Goal: Transaction & Acquisition: Subscribe to service/newsletter

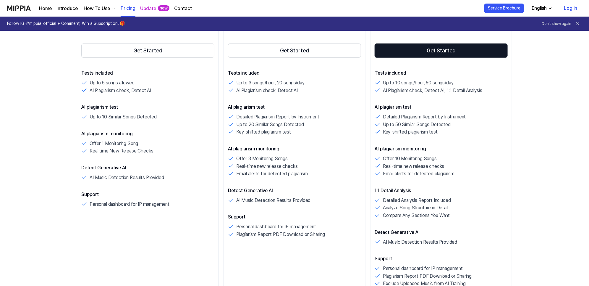
scroll to position [148, 0]
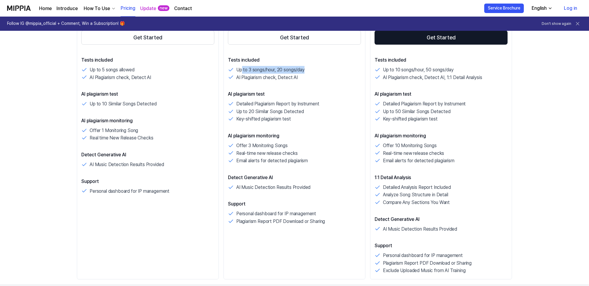
drag, startPoint x: 242, startPoint y: 70, endPoint x: 318, endPoint y: 69, distance: 76.6
click at [318, 69] on div "Up to 3 songs/hour, 20 songs/day" at bounding box center [294, 70] width 133 height 8
click at [264, 73] on p "Up to 3 songs/hour, 20 songs/day" at bounding box center [270, 70] width 68 height 8
drag, startPoint x: 265, startPoint y: 69, endPoint x: 311, endPoint y: 69, distance: 46.1
click at [311, 69] on div "Up to 3 songs/hour, 20 songs/day" at bounding box center [294, 70] width 133 height 8
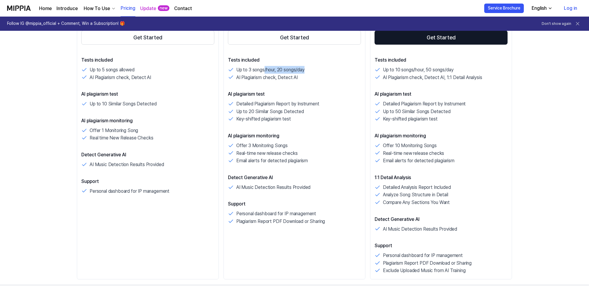
click at [318, 70] on div "Up to 3 songs/hour, 20 songs/day" at bounding box center [294, 70] width 133 height 8
drag, startPoint x: 236, startPoint y: 77, endPoint x: 313, endPoint y: 79, distance: 77.8
click at [313, 79] on div "AI Plagiarism check, Detect AI" at bounding box center [294, 78] width 133 height 8
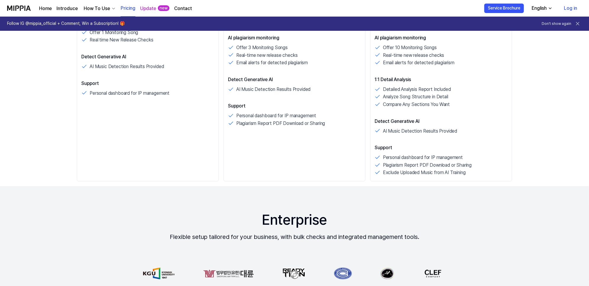
scroll to position [259, 0]
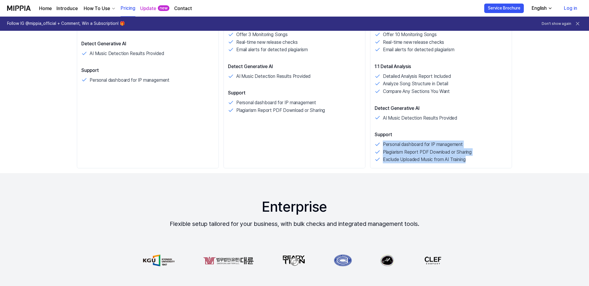
drag, startPoint x: 383, startPoint y: 144, endPoint x: 481, endPoint y: 159, distance: 98.7
click at [481, 159] on div "Personal dashboard for IP management Plagiarism Report PDF Download or Sharing …" at bounding box center [441, 151] width 133 height 23
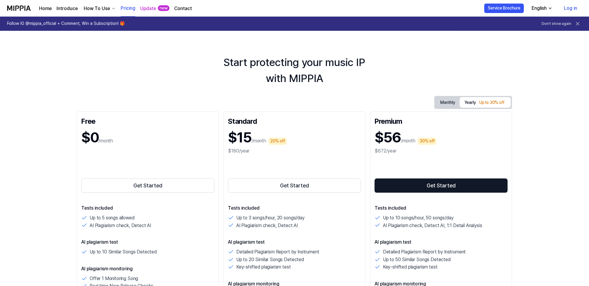
scroll to position [111, 0]
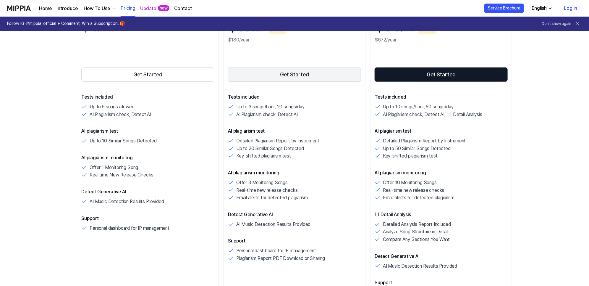
click at [297, 75] on button "Get Started" at bounding box center [294, 74] width 133 height 14
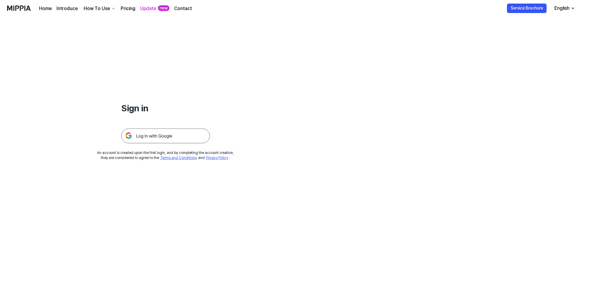
click at [165, 135] on img at bounding box center [165, 135] width 89 height 15
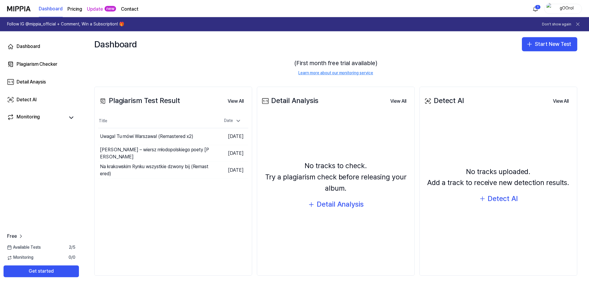
scroll to position [42, 0]
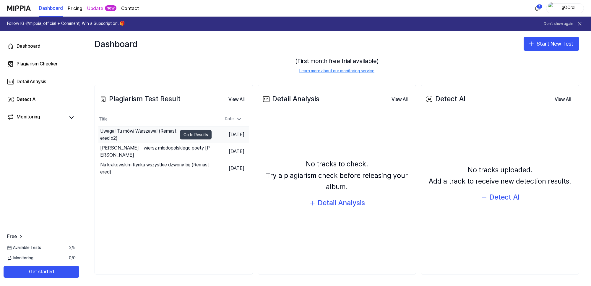
click at [192, 132] on button "Go to Results" at bounding box center [196, 134] width 32 height 9
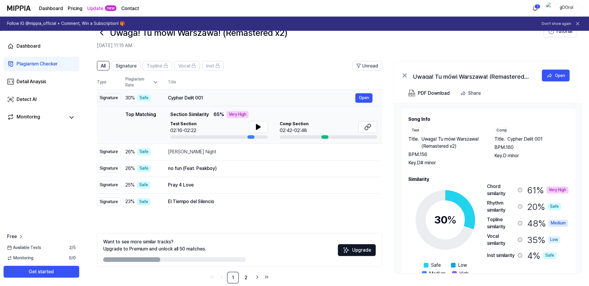
scroll to position [27, 0]
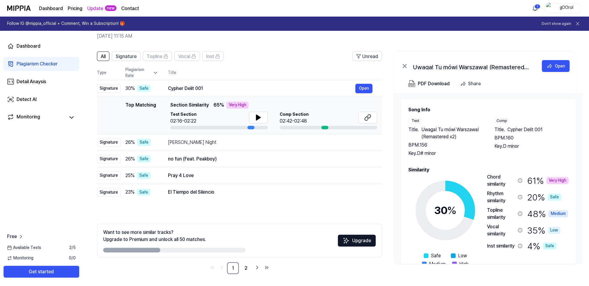
click at [554, 178] on div "Very High" at bounding box center [557, 180] width 22 height 7
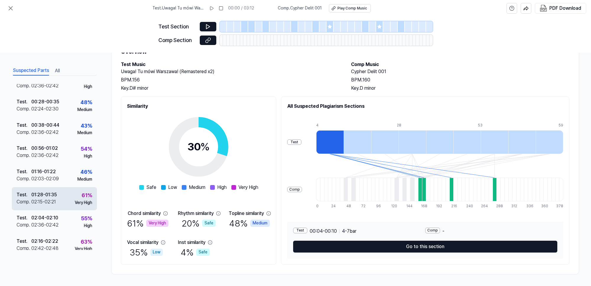
scroll to position [61, 0]
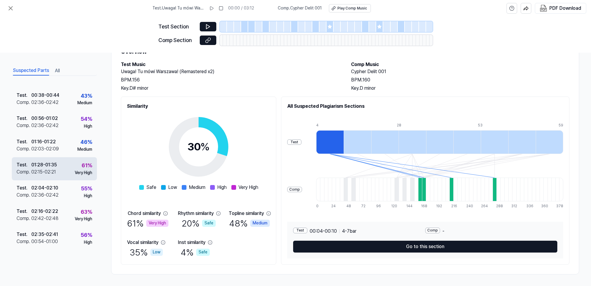
click at [45, 162] on div "01:28 - 01:35" at bounding box center [43, 164] width 25 height 7
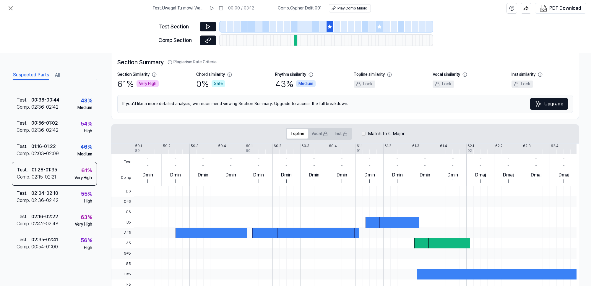
scroll to position [0, 0]
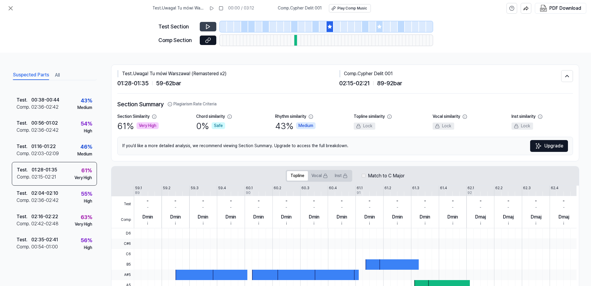
click at [208, 23] on button at bounding box center [208, 26] width 17 height 9
click at [208, 24] on icon at bounding box center [208, 27] width 6 height 6
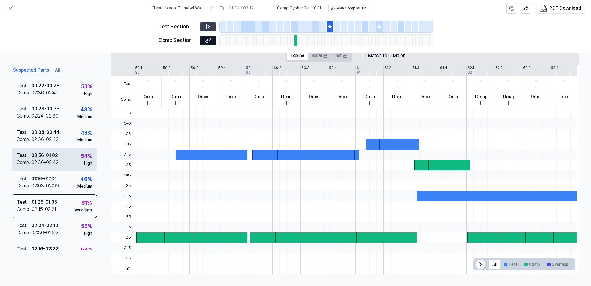
scroll to position [61, 0]
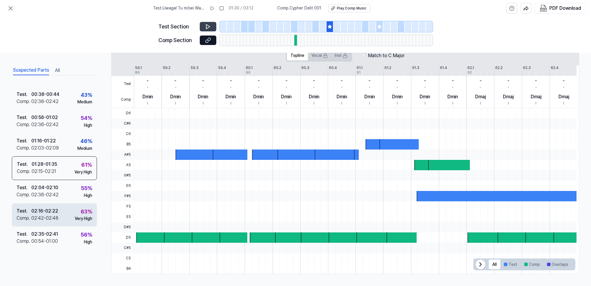
click at [49, 210] on div "02:16 - 02:22" at bounding box center [44, 210] width 27 height 7
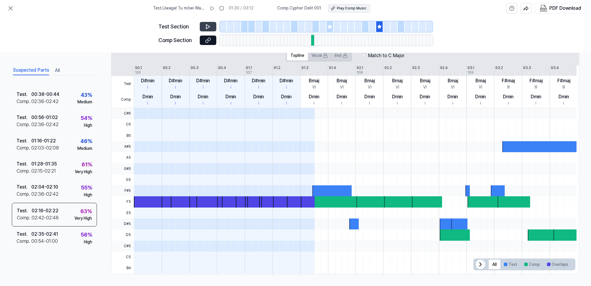
click at [352, 9] on div "Play Comp Music" at bounding box center [352, 8] width 30 height 5
click at [52, 191] on div "02:36 - 02:42" at bounding box center [44, 193] width 27 height 7
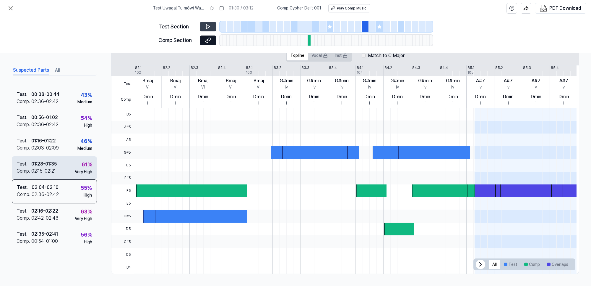
click at [50, 166] on div "01:28 - 01:35" at bounding box center [43, 163] width 25 height 7
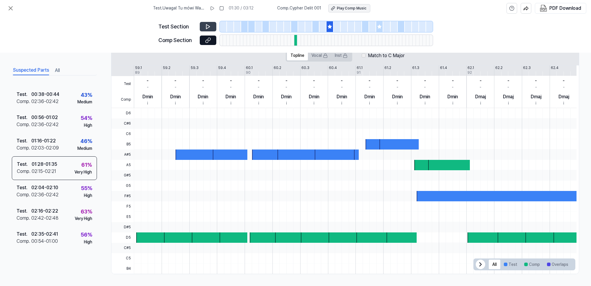
click at [350, 6] on div "Play Comp Music" at bounding box center [352, 8] width 30 height 5
click at [61, 187] on div "Test . 02:04 - 02:10 Comp . 02:36 - 02:42 55 % High" at bounding box center [54, 191] width 85 height 23
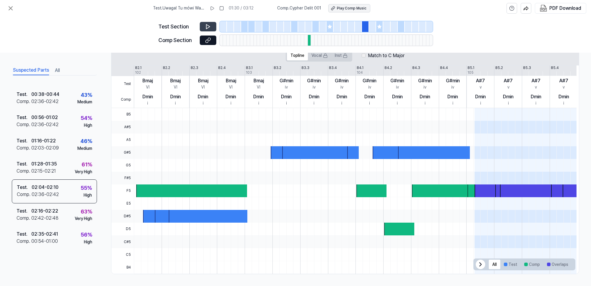
click at [348, 7] on div "Play Comp Music" at bounding box center [352, 8] width 30 height 5
click at [43, 232] on div "02:35 - 02:41" at bounding box center [44, 233] width 27 height 7
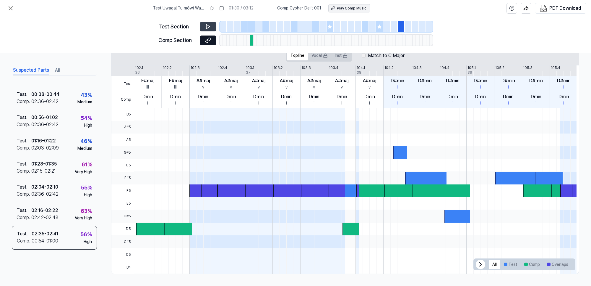
click at [354, 6] on div "Play Comp Music" at bounding box center [352, 8] width 30 height 5
click at [45, 116] on div "00:56 - 01:02" at bounding box center [44, 117] width 27 height 7
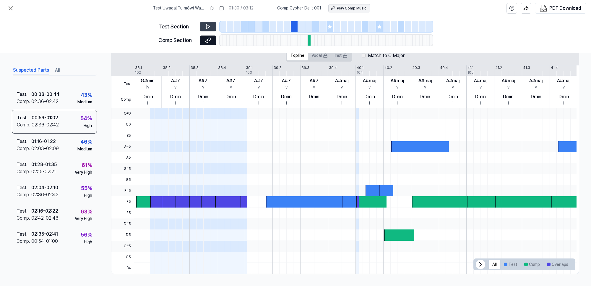
click at [357, 6] on div "Play Comp Music" at bounding box center [352, 8] width 30 height 5
click at [43, 146] on div "02:03 - 02:09" at bounding box center [44, 148] width 27 height 7
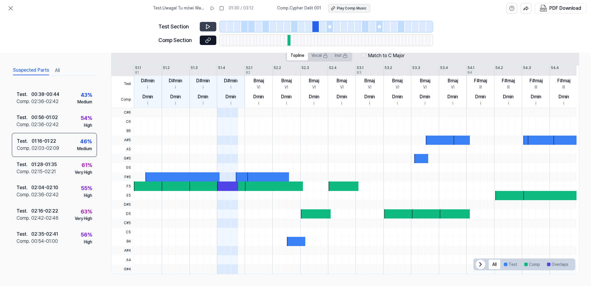
click at [351, 6] on div "Play Comp Music" at bounding box center [352, 8] width 30 height 5
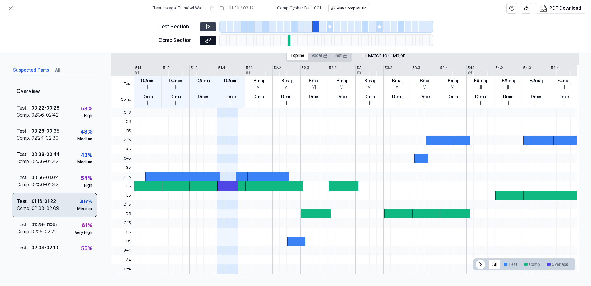
scroll to position [0, 0]
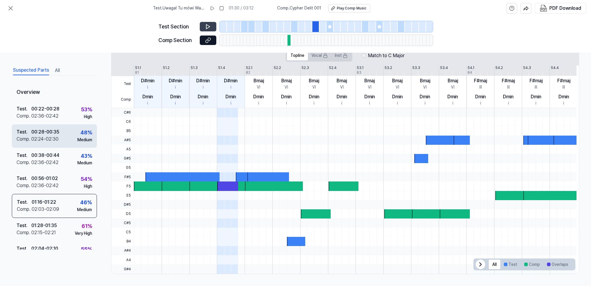
click at [59, 132] on div "00:28 - 00:35" at bounding box center [45, 131] width 28 height 7
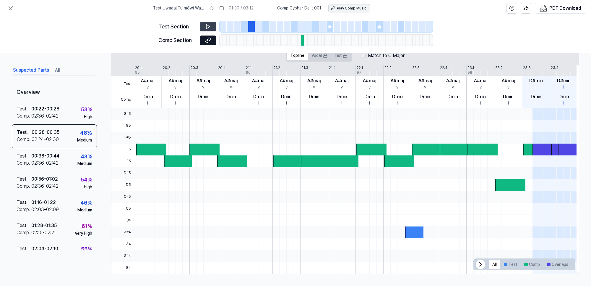
click at [352, 6] on div "Play Comp Music" at bounding box center [352, 8] width 30 height 5
click at [45, 114] on div "02:36 - 02:42" at bounding box center [44, 115] width 27 height 7
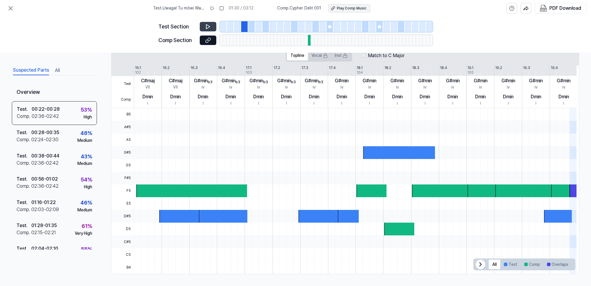
click at [350, 11] on button "Play Comp Music" at bounding box center [349, 8] width 42 height 8
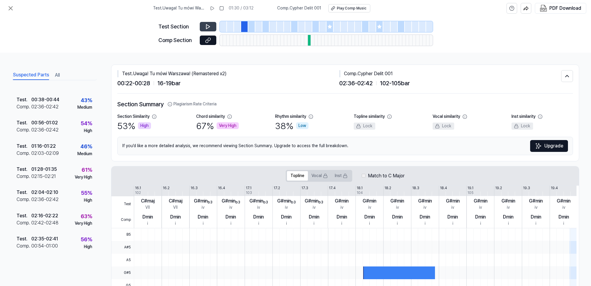
click at [472, 53] on div "Suspected Parts All Overview Test . 00:22 - 00:28 Comp . 02:36 - 02:42 53 % Hig…" at bounding box center [295, 169] width 591 height 233
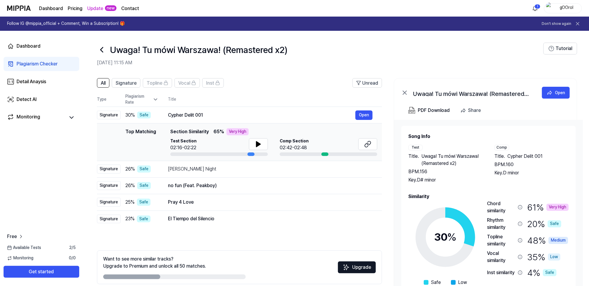
scroll to position [27, 0]
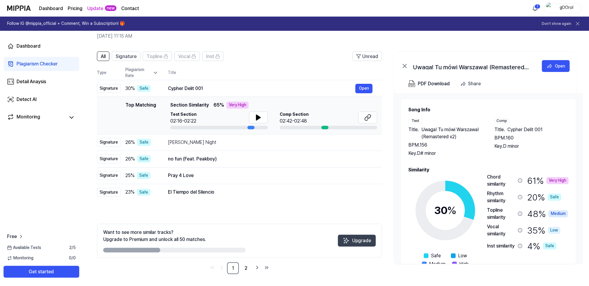
click at [360, 243] on button "Upgrade" at bounding box center [357, 240] width 38 height 12
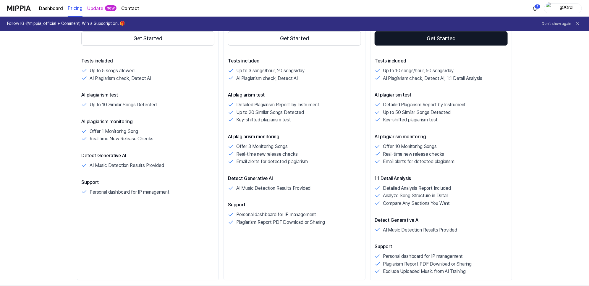
scroll to position [148, 0]
drag, startPoint x: 278, startPoint y: 69, endPoint x: 309, endPoint y: 69, distance: 31.3
click at [309, 69] on div "Up to 3 songs/hour, 20 songs/day" at bounding box center [294, 70] width 133 height 8
drag, startPoint x: 97, startPoint y: 103, endPoint x: 144, endPoint y: 103, distance: 47.3
click at [144, 103] on p "Up to 10 Similar Songs Detected" at bounding box center [123, 104] width 67 height 8
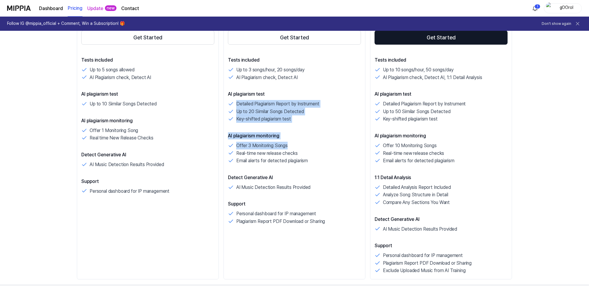
drag, startPoint x: 236, startPoint y: 103, endPoint x: 308, endPoint y: 145, distance: 83.2
click at [308, 145] on div "Tests included Up to 3 songs/hour, 20 songs/day AI Plagiarism check, Detect AI …" at bounding box center [294, 140] width 133 height 169
click at [308, 145] on div "Offer 3 Monitoring Songs" at bounding box center [294, 146] width 133 height 8
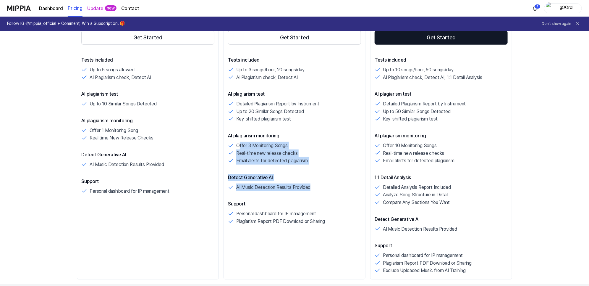
drag, startPoint x: 240, startPoint y: 145, endPoint x: 323, endPoint y: 183, distance: 91.4
click at [323, 183] on div "Tests included Up to 3 songs/hour, 20 songs/day AI Plagiarism check, Detect AI …" at bounding box center [294, 140] width 133 height 169
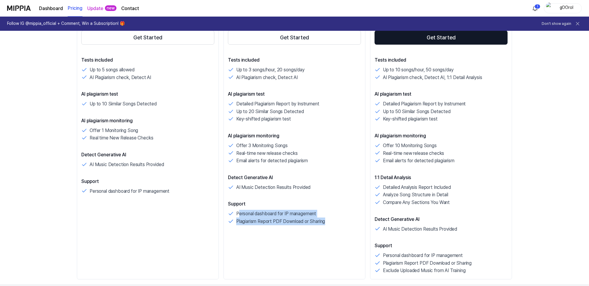
drag, startPoint x: 238, startPoint y: 213, endPoint x: 326, endPoint y: 219, distance: 88.0
click at [326, 219] on div "Personal dashboard for IP management Plagiarism Report PDF Download or Sharing" at bounding box center [294, 217] width 133 height 15
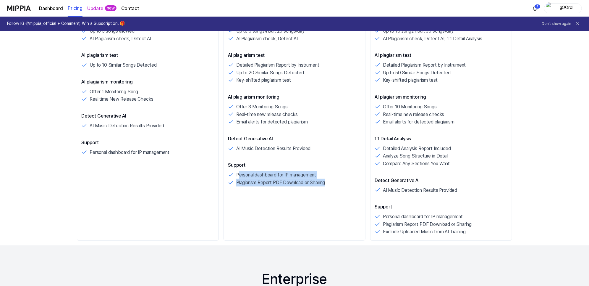
scroll to position [111, 0]
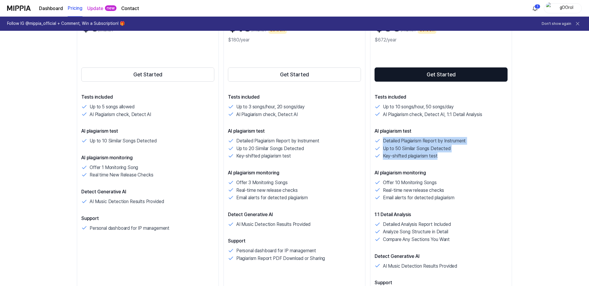
drag, startPoint x: 384, startPoint y: 141, endPoint x: 466, endPoint y: 156, distance: 83.3
click at [466, 156] on div "Detailed Plagiarism Report by Instrument Up to 50 Similar Songs Detected Key-sh…" at bounding box center [441, 148] width 133 height 23
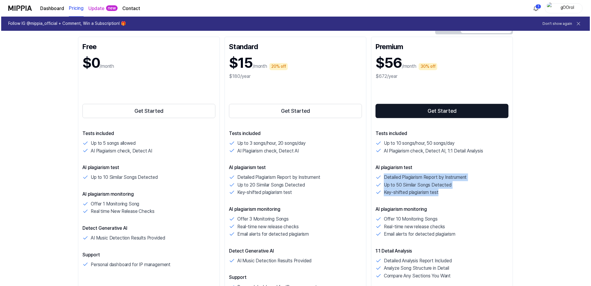
scroll to position [0, 0]
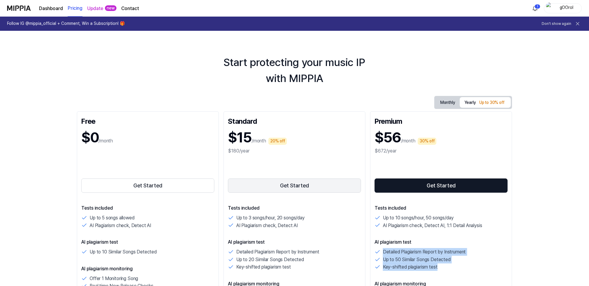
click at [295, 184] on button "Get Started" at bounding box center [294, 185] width 133 height 14
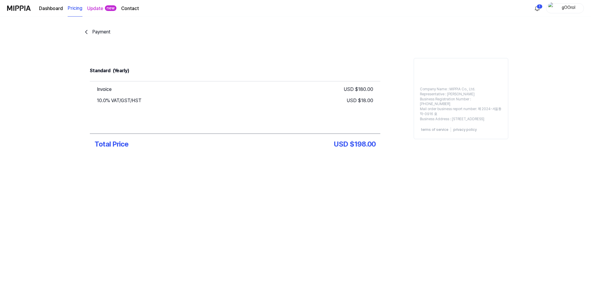
click at [93, 7] on link "Update" at bounding box center [95, 8] width 16 height 7
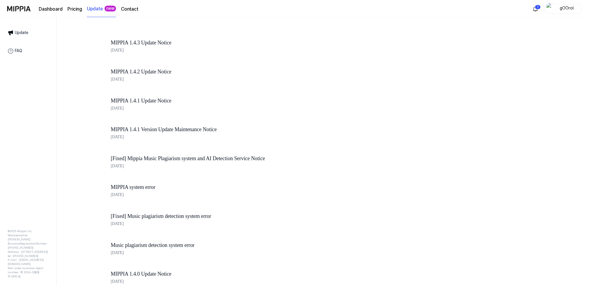
scroll to position [37, 0]
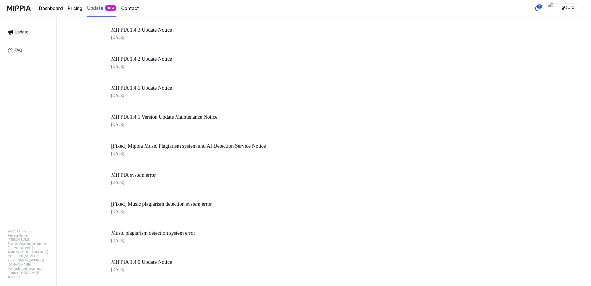
click at [69, 7] on page\) "Pricing" at bounding box center [75, 8] width 15 height 7
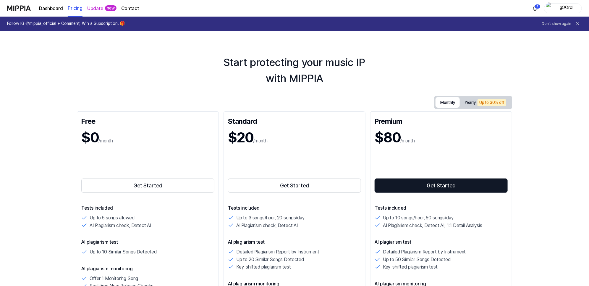
click at [445, 101] on button "Monthly" at bounding box center [447, 102] width 24 height 11
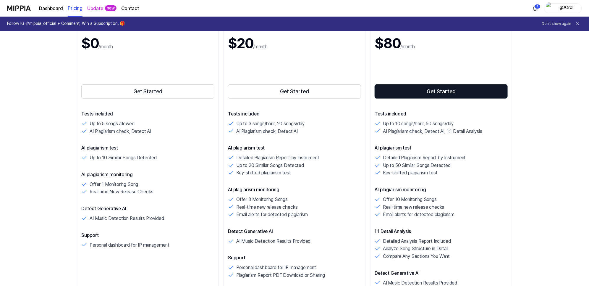
scroll to position [74, 0]
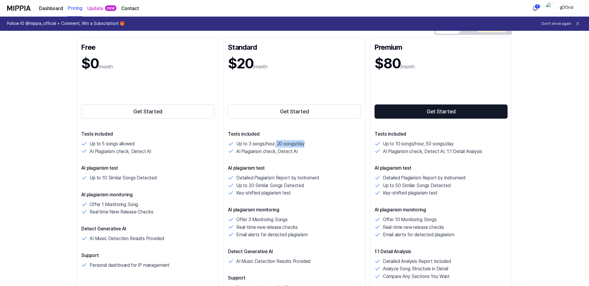
drag, startPoint x: 277, startPoint y: 144, endPoint x: 307, endPoint y: 139, distance: 30.6
click at [307, 139] on div "Tests included Up to 3 songs/hour, 20 songs/day AI Plagiarism check, Detect AI" at bounding box center [294, 142] width 133 height 25
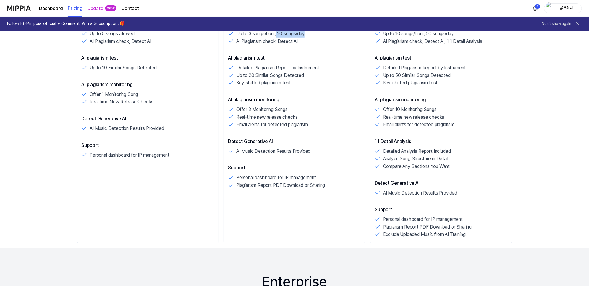
scroll to position [185, 0]
drag, startPoint x: 384, startPoint y: 151, endPoint x: 459, endPoint y: 148, distance: 74.5
click at [459, 148] on div "Detailed Analysis Report Included" at bounding box center [441, 150] width 133 height 8
drag, startPoint x: 385, startPoint y: 166, endPoint x: 455, endPoint y: 166, distance: 69.5
click at [455, 166] on div "Compare Any Sections You Want" at bounding box center [441, 165] width 133 height 8
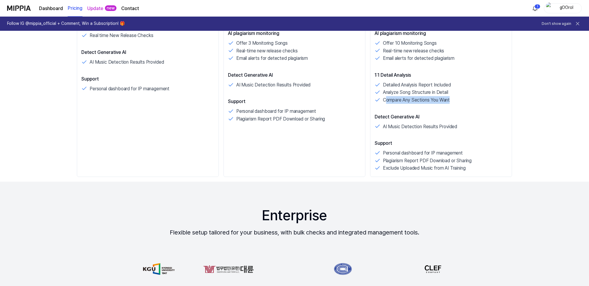
scroll to position [259, 0]
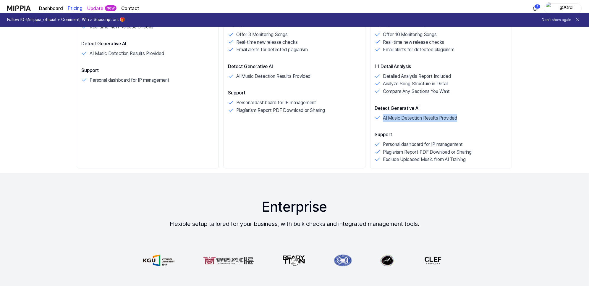
drag, startPoint x: 384, startPoint y: 119, endPoint x: 461, endPoint y: 120, distance: 77.8
click at [461, 120] on div "AI Music Detection Results Provided" at bounding box center [441, 118] width 133 height 8
click at [313, 142] on div "Standard $20 /month Get Started Tests included Up to 3 songs/hour, 20 songs/day…" at bounding box center [294, 10] width 142 height 316
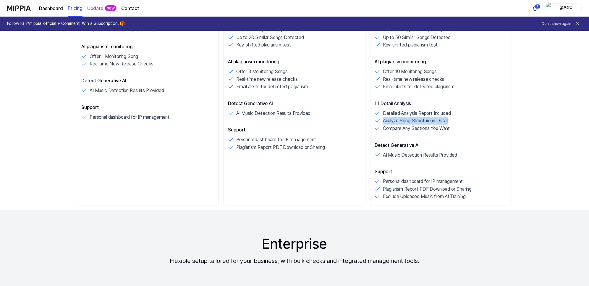
drag, startPoint x: 381, startPoint y: 119, endPoint x: 458, endPoint y: 120, distance: 77.2
click at [458, 120] on div "Analyze Song Structure in Detail" at bounding box center [441, 121] width 133 height 8
drag, startPoint x: 386, startPoint y: 129, endPoint x: 451, endPoint y: 126, distance: 65.4
click at [451, 126] on div "Compare Any Sections You Want" at bounding box center [441, 128] width 133 height 8
click at [458, 131] on div "Compare Any Sections You Want" at bounding box center [441, 128] width 133 height 8
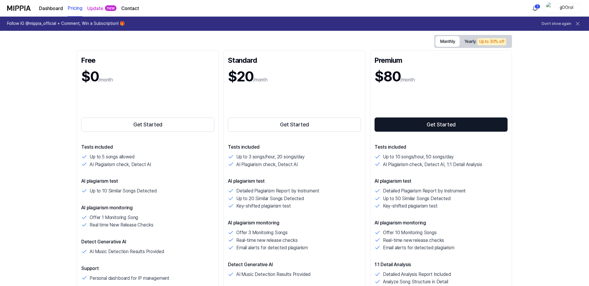
scroll to position [74, 0]
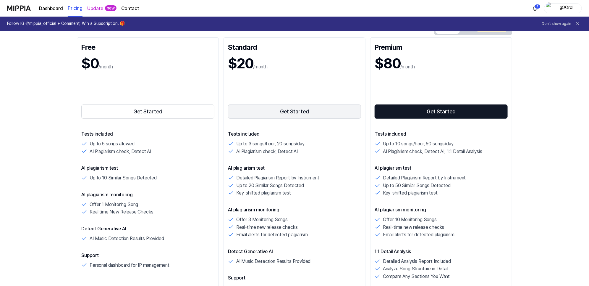
click at [317, 110] on button "Get Started" at bounding box center [294, 111] width 133 height 14
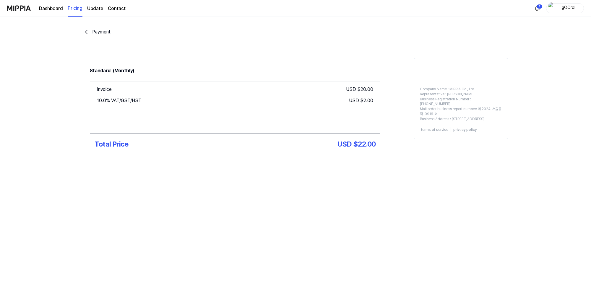
click at [87, 31] on icon "go back" at bounding box center [86, 31] width 7 height 7
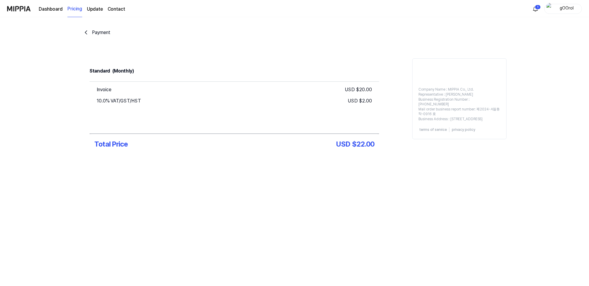
scroll to position [74, 0]
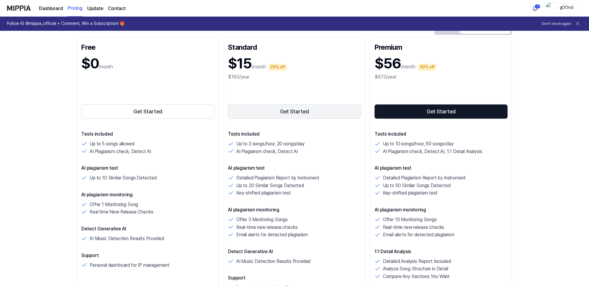
click at [303, 117] on button "Get Started" at bounding box center [294, 111] width 133 height 14
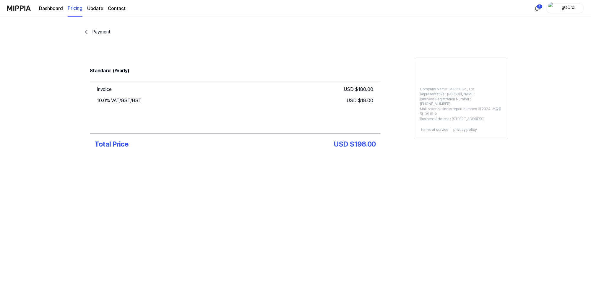
click at [88, 31] on icon "go back" at bounding box center [86, 31] width 7 height 7
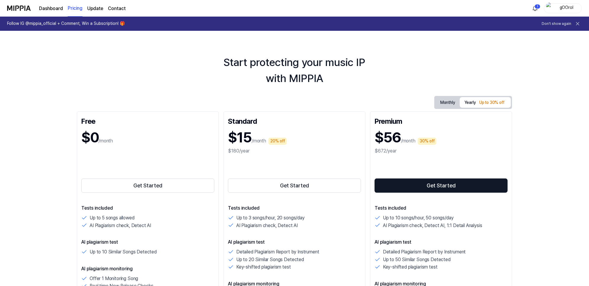
click at [449, 104] on button "Monthly" at bounding box center [447, 102] width 24 height 9
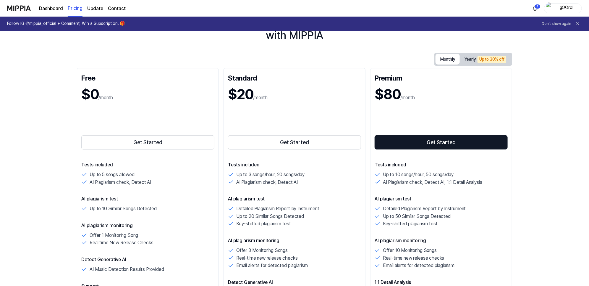
scroll to position [111, 0]
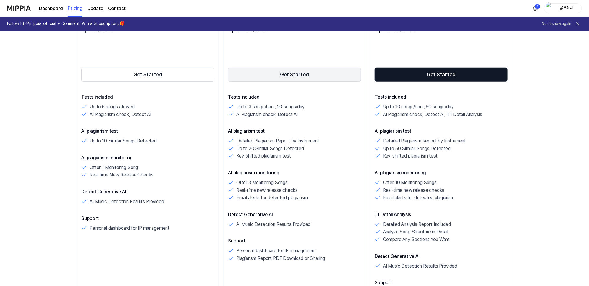
click at [302, 69] on button "Get Started" at bounding box center [294, 74] width 133 height 14
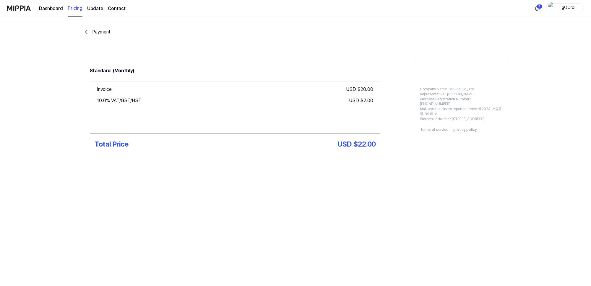
click at [562, 5] on div "gOOrol" at bounding box center [568, 8] width 23 height 7
click at [524, 41] on link "Account" at bounding box center [546, 43] width 68 height 6
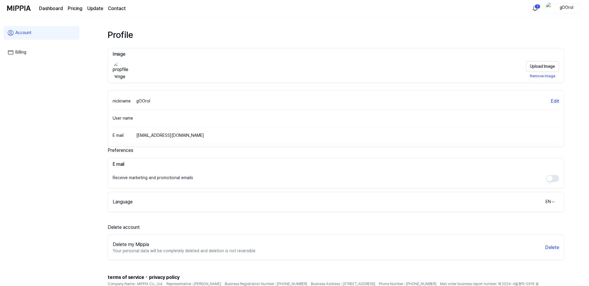
click at [22, 49] on link "Billing" at bounding box center [42, 53] width 76 height 14
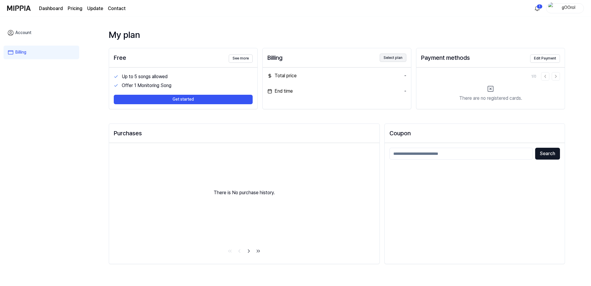
click at [392, 56] on button "Select plan" at bounding box center [393, 58] width 27 height 8
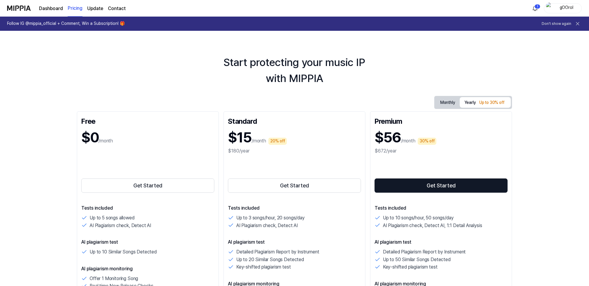
click at [444, 97] on div "Monthly Yearly Up to 30% off" at bounding box center [473, 102] width 78 height 13
click at [445, 102] on button "Monthly" at bounding box center [447, 102] width 24 height 9
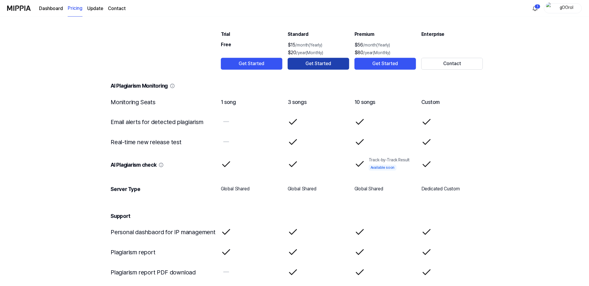
scroll to position [924, 0]
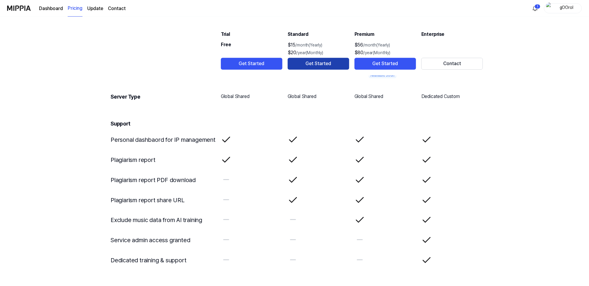
click at [314, 66] on button "Get Started" at bounding box center [318, 64] width 61 height 12
click at [318, 64] on button "Get Started" at bounding box center [318, 64] width 61 height 12
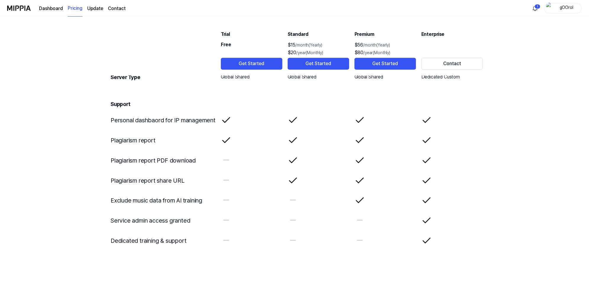
scroll to position [611, 0]
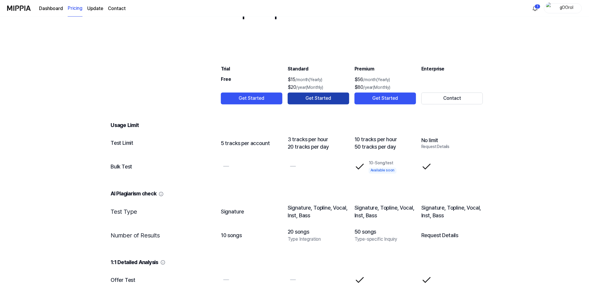
click at [312, 93] on button "Get Started" at bounding box center [318, 98] width 61 height 12
click at [314, 98] on button "Get Started" at bounding box center [318, 98] width 61 height 12
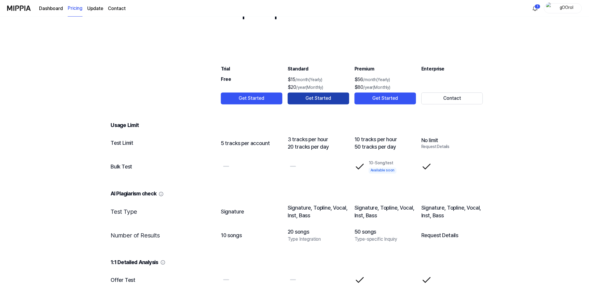
click at [314, 98] on button "Get Started" at bounding box center [318, 98] width 61 height 12
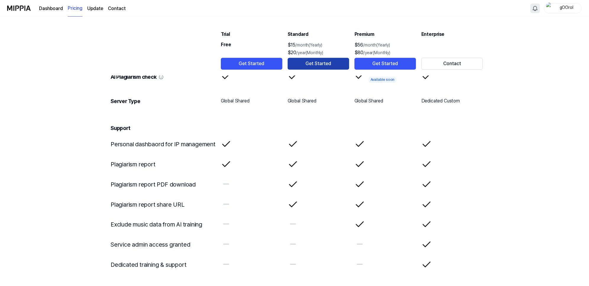
scroll to position [906, 0]
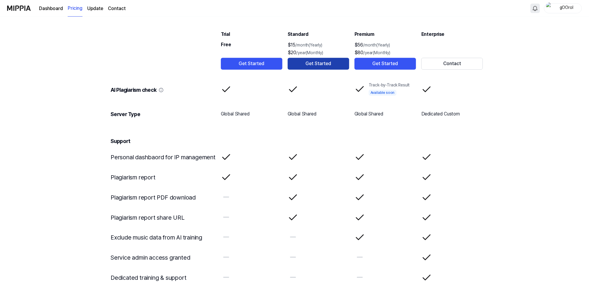
click at [306, 63] on button "Get Started" at bounding box center [318, 64] width 61 height 12
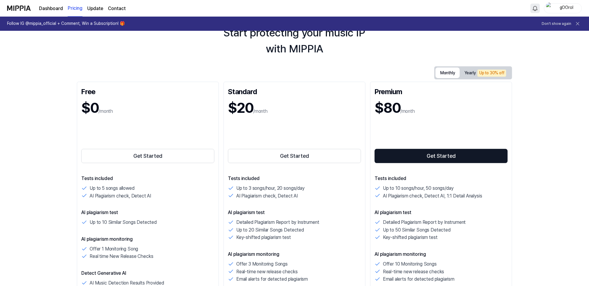
scroll to position [74, 0]
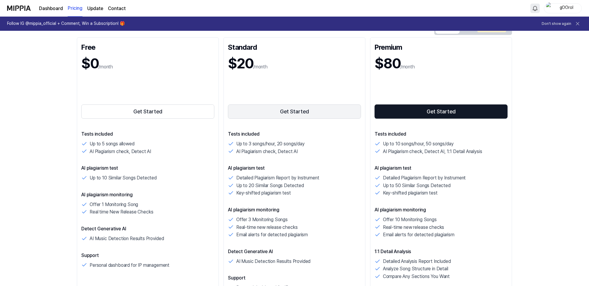
click at [297, 114] on button "Get Started" at bounding box center [294, 111] width 133 height 14
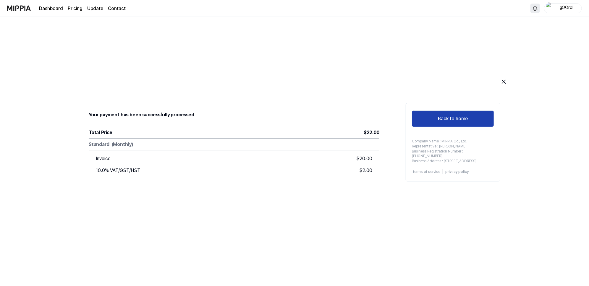
click at [449, 121] on button "Back to home" at bounding box center [453, 118] width 82 height 17
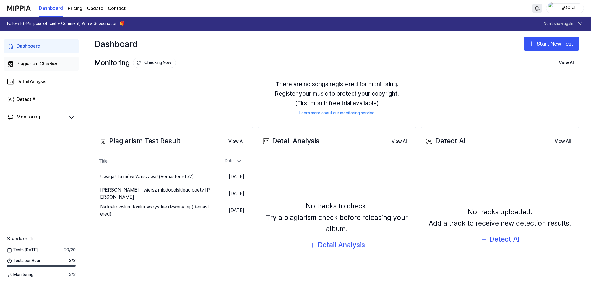
click at [22, 64] on div "Plagiarism Checker" at bounding box center [37, 63] width 41 height 7
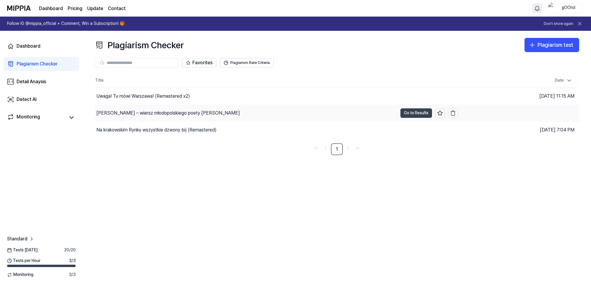
click at [420, 113] on button "Go to Results" at bounding box center [417, 112] width 32 height 9
click at [414, 131] on button "Go to Results" at bounding box center [417, 129] width 32 height 9
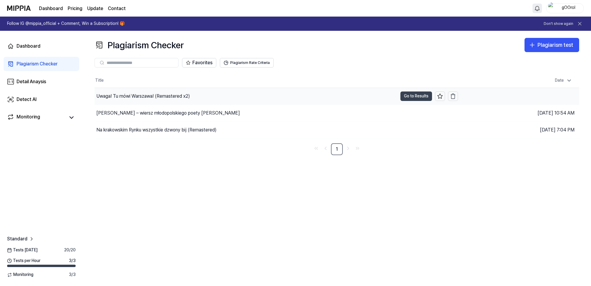
click at [406, 95] on button "Go to Results" at bounding box center [417, 95] width 32 height 9
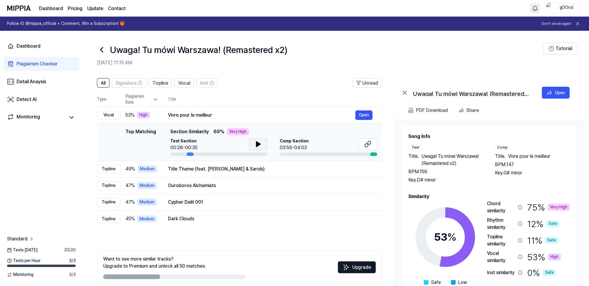
click at [256, 144] on icon at bounding box center [258, 143] width 4 height 5
click at [368, 141] on icon at bounding box center [369, 143] width 4 height 4
click at [372, 143] on button at bounding box center [367, 144] width 19 height 12
click at [253, 144] on button at bounding box center [258, 144] width 19 height 12
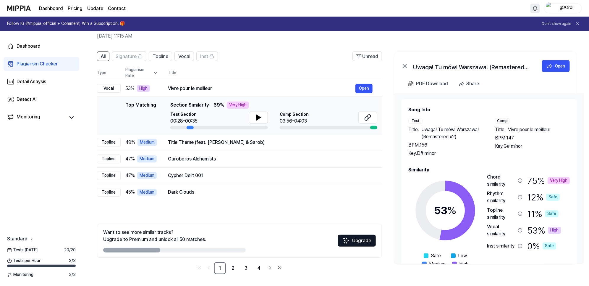
click at [557, 180] on div "Very High" at bounding box center [558, 180] width 22 height 7
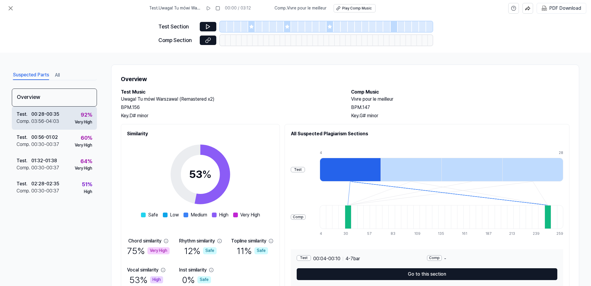
click at [49, 116] on div "00:28 - 00:35" at bounding box center [45, 114] width 28 height 7
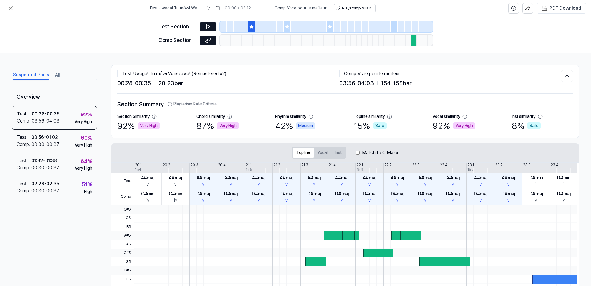
click at [148, 125] on div "Very High" at bounding box center [149, 125] width 22 height 7
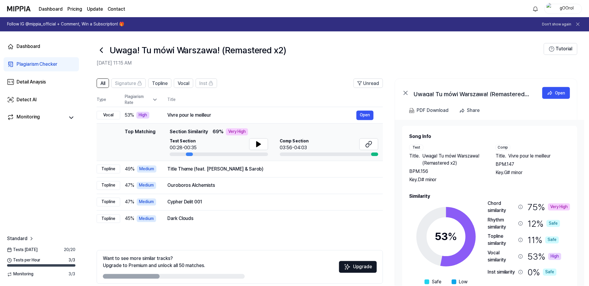
scroll to position [27, 0]
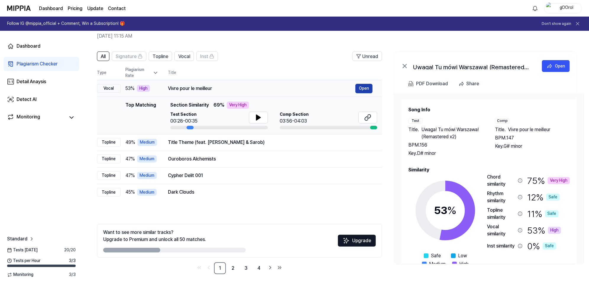
click at [368, 87] on button "Open" at bounding box center [363, 88] width 17 height 9
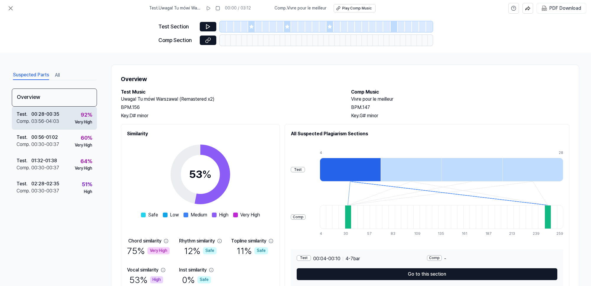
click at [78, 110] on div "Test . 00:28 - 00:35 Comp . 03:56 - 04:03 92 % Very High" at bounding box center [54, 117] width 85 height 23
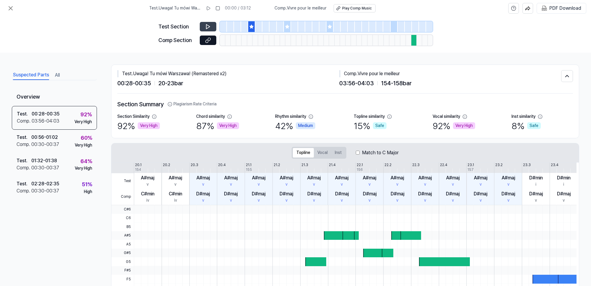
click at [206, 26] on icon at bounding box center [208, 27] width 6 height 6
click at [207, 39] on icon at bounding box center [208, 40] width 6 height 6
click at [68, 137] on div "Test . 00:56 - 01:02 Comp . 00:30 - 00:37 60 % Very High" at bounding box center [54, 140] width 85 height 23
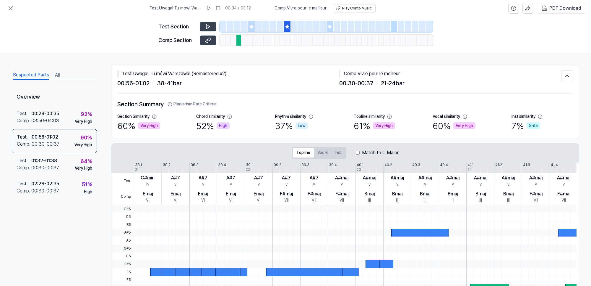
click at [213, 36] on button at bounding box center [208, 39] width 17 height 9
click at [203, 27] on button at bounding box center [208, 26] width 17 height 9
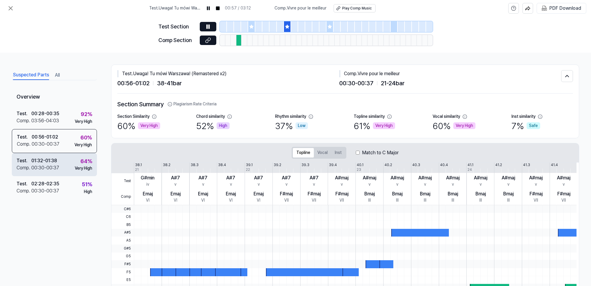
click at [56, 164] on div "00:30 - 00:37" at bounding box center [45, 167] width 28 height 7
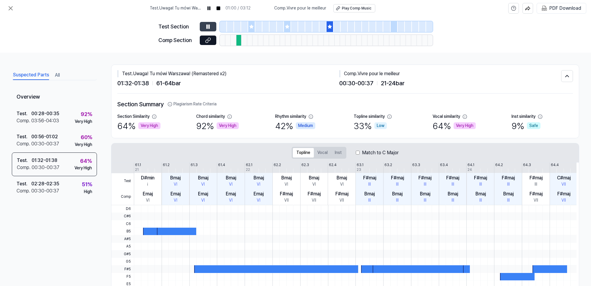
click at [210, 23] on button at bounding box center [208, 26] width 17 height 9
click at [210, 26] on icon at bounding box center [208, 27] width 6 height 6
click at [74, 166] on div "Very High" at bounding box center [82, 168] width 17 height 6
click at [75, 187] on div "Test . 02:28 - 02:35 Comp . 00:30 - 00:37 51 % High" at bounding box center [54, 187] width 85 height 23
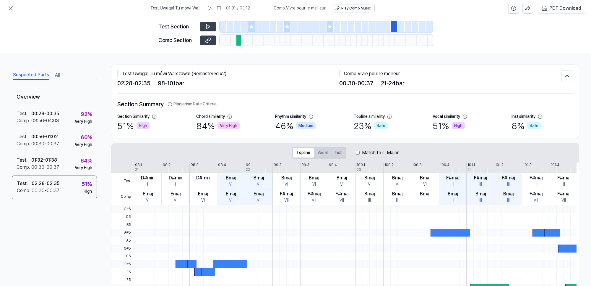
click at [209, 40] on icon at bounding box center [209, 39] width 3 height 3
click at [325, 150] on button "Vocal" at bounding box center [322, 152] width 17 height 9
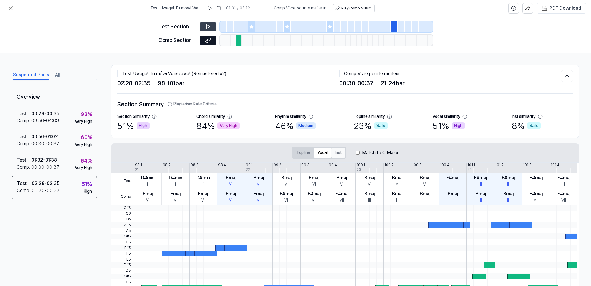
click at [337, 149] on button "Inst" at bounding box center [338, 152] width 14 height 9
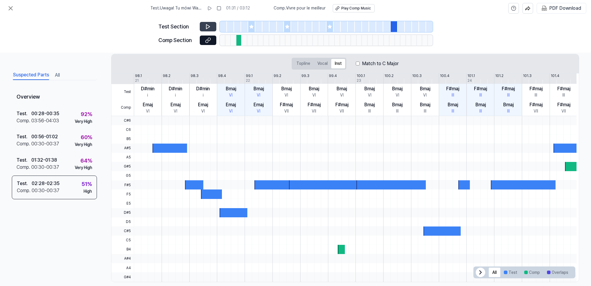
scroll to position [97, 0]
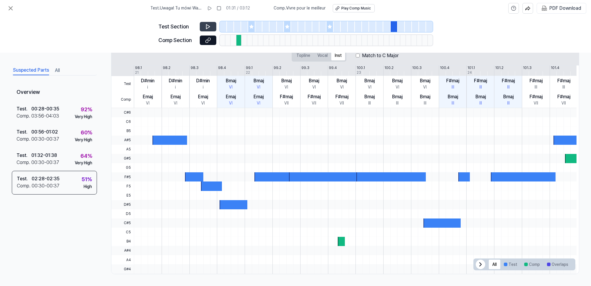
click at [260, 179] on div at bounding box center [273, 176] width 37 height 9
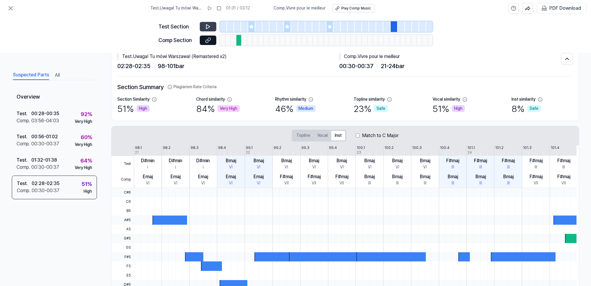
scroll to position [0, 0]
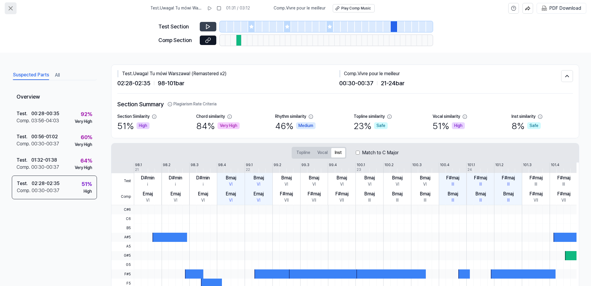
click at [8, 11] on icon at bounding box center [10, 8] width 7 height 7
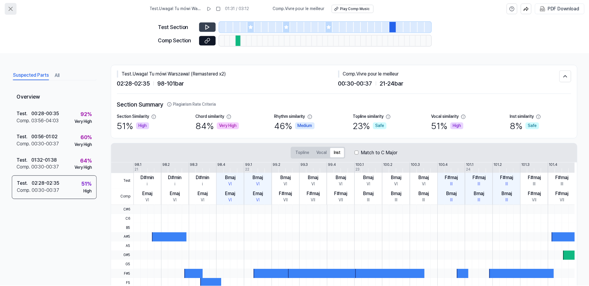
scroll to position [27, 0]
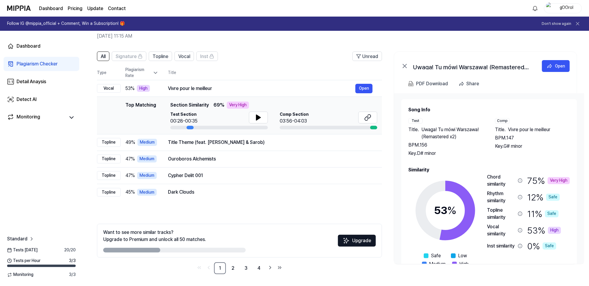
click at [25, 61] on div "Plagiarism Checker" at bounding box center [37, 63] width 41 height 7
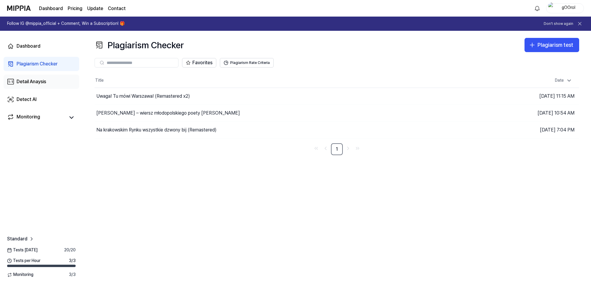
click at [26, 80] on div "Detail Anaysis" at bounding box center [32, 81] width 30 height 7
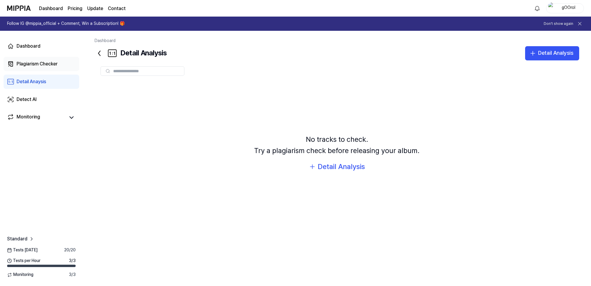
click at [32, 66] on div "Plagiarism Checker" at bounding box center [37, 63] width 41 height 7
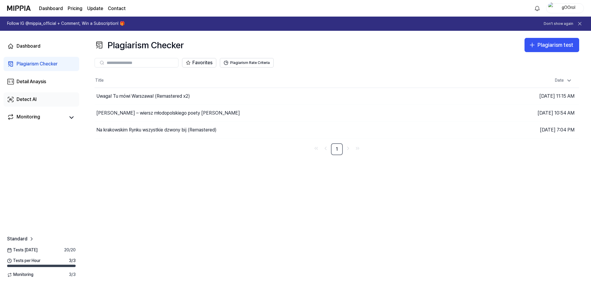
click at [28, 98] on div "Detect AI" at bounding box center [27, 99] width 20 height 7
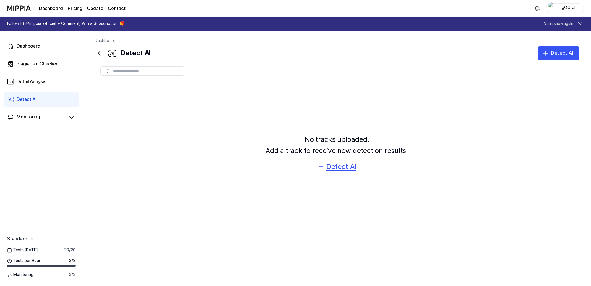
click at [335, 166] on div "Detect AI" at bounding box center [341, 166] width 30 height 11
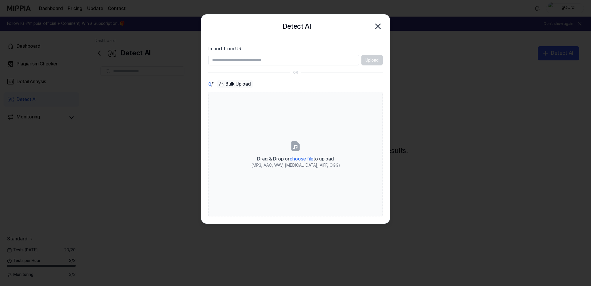
click at [238, 58] on input "Import from URL" at bounding box center [283, 60] width 151 height 11
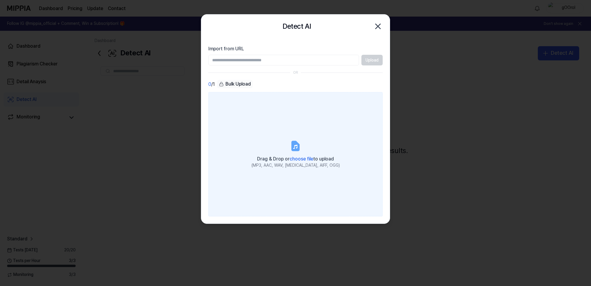
click at [301, 157] on span "choose file" at bounding box center [302, 159] width 24 height 6
click at [0, 0] on input "Drag & Drop or choose file to upload (MP3, AAC, WAV, [MEDICAL_DATA], AIFF, OGG)" at bounding box center [0, 0] width 0 height 0
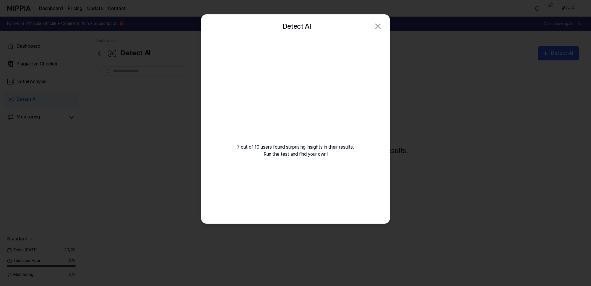
click at [299, 122] on video at bounding box center [295, 94] width 85 height 85
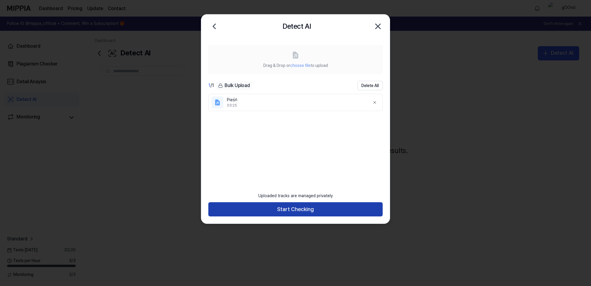
click at [299, 208] on button "Start Checking" at bounding box center [295, 209] width 174 height 14
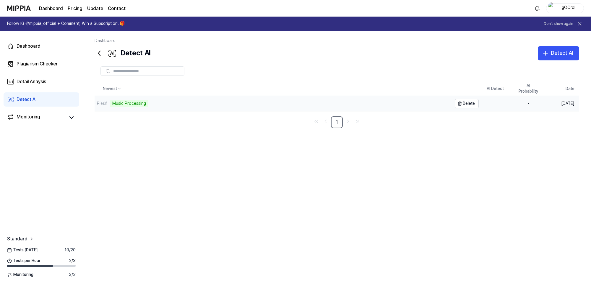
click at [103, 103] on div "Pieśń" at bounding box center [102, 104] width 10 height 6
click at [49, 117] on link "Monitoring" at bounding box center [36, 117] width 58 height 8
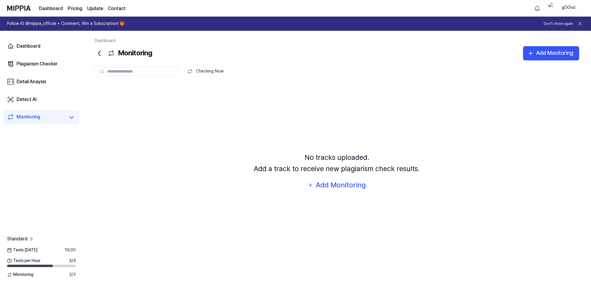
click at [59, 117] on link "Monitoring" at bounding box center [36, 117] width 58 height 8
click at [45, 62] on div "Plagiarism Checker" at bounding box center [37, 63] width 41 height 7
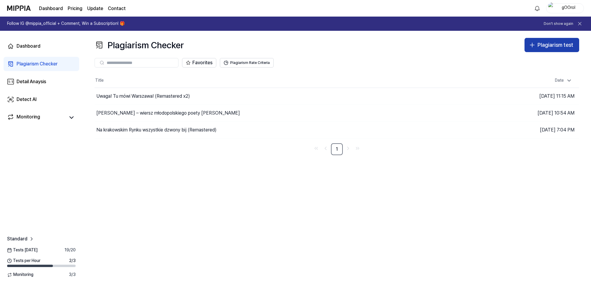
click at [549, 44] on div "Plagiarism test" at bounding box center [556, 45] width 36 height 9
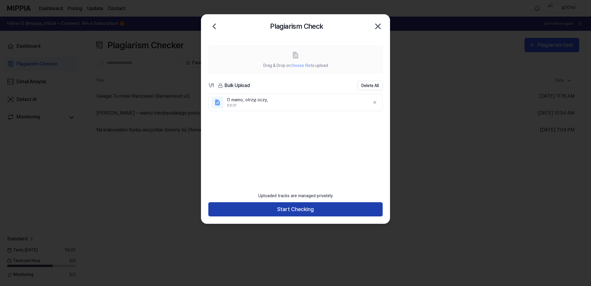
click at [292, 208] on button "Start Checking" at bounding box center [295, 209] width 174 height 14
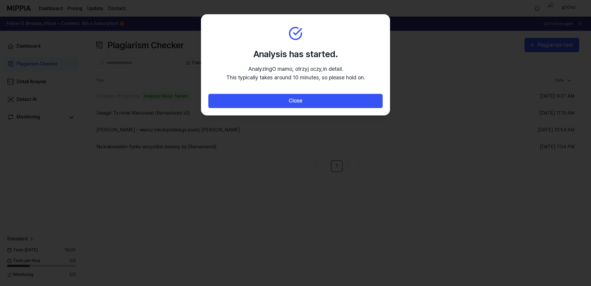
click at [257, 258] on div at bounding box center [295, 143] width 591 height 286
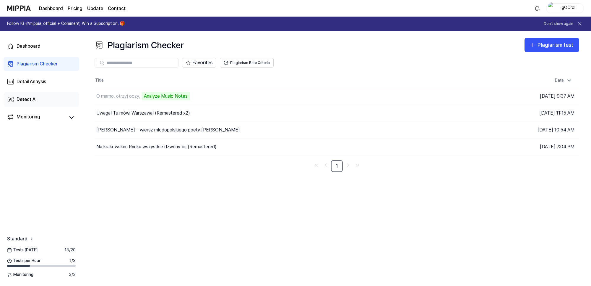
click at [27, 98] on div "Detect AI" at bounding box center [27, 99] width 20 height 7
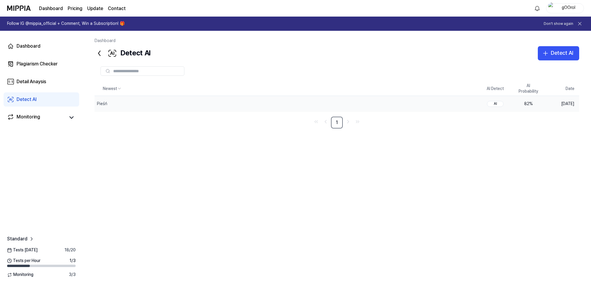
click at [495, 103] on div "AI" at bounding box center [495, 104] width 17 height 6
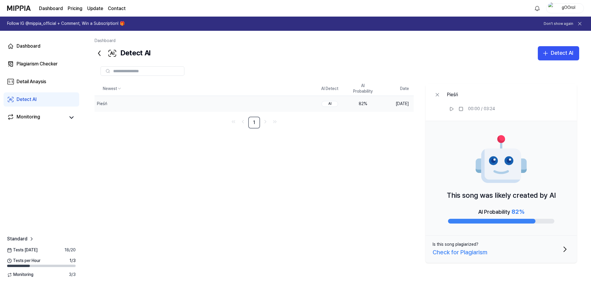
click at [562, 247] on icon "button" at bounding box center [564, 248] width 9 height 9
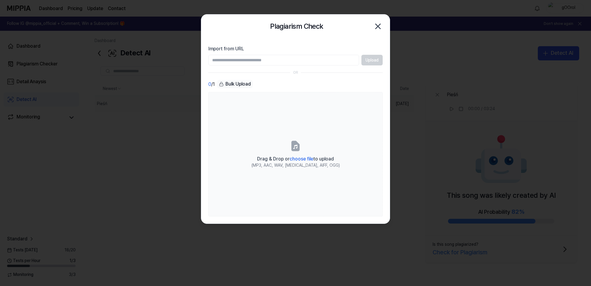
click at [379, 25] on icon "button" at bounding box center [377, 26] width 9 height 9
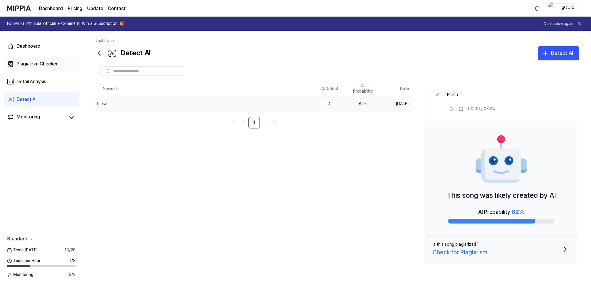
click at [24, 60] on link "Plagiarism Checker" at bounding box center [42, 64] width 76 height 14
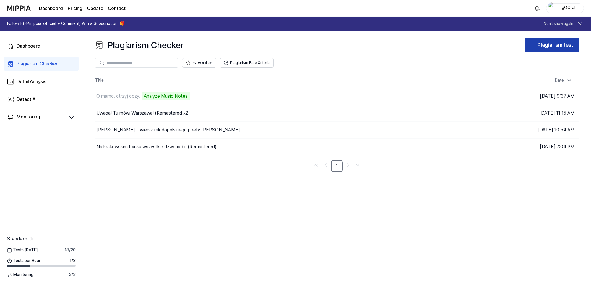
click at [554, 46] on div "Plagiarism test" at bounding box center [556, 45] width 36 height 9
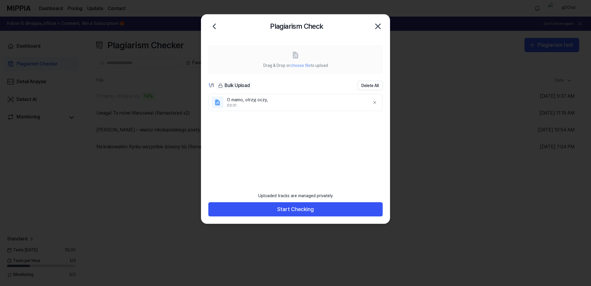
click at [268, 101] on div "O mamo, otrzyj oczy," at bounding box center [296, 100] width 138 height 6
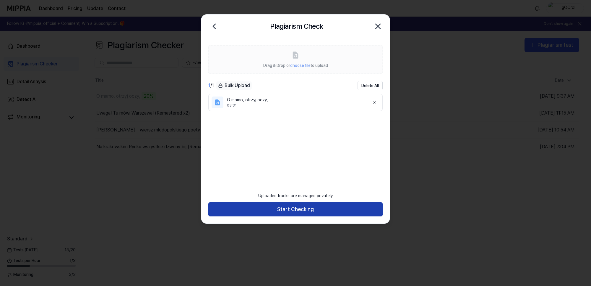
click at [297, 209] on button "Start Checking" at bounding box center [295, 209] width 174 height 14
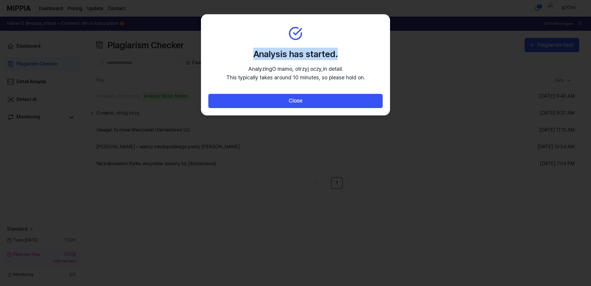
drag, startPoint x: 274, startPoint y: 20, endPoint x: 373, endPoint y: 28, distance: 99.4
click at [373, 28] on section "Analysis has started. Analyzing O mamo, otrzyj oczy, in detail. This typically …" at bounding box center [295, 53] width 189 height 79
click at [122, 114] on div at bounding box center [295, 143] width 591 height 286
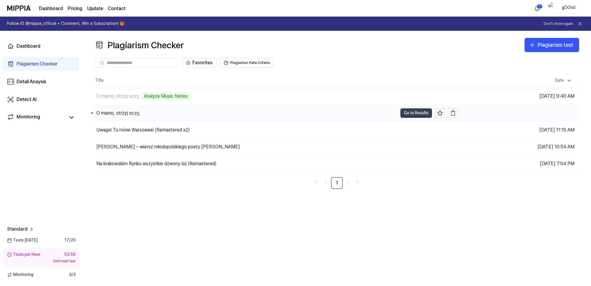
click at [417, 110] on button "Go to Results" at bounding box center [417, 112] width 32 height 9
click at [30, 101] on div "Detect AI" at bounding box center [27, 99] width 20 height 7
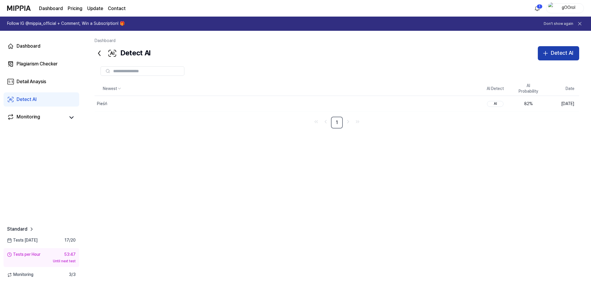
click at [559, 48] on button "Detect AI" at bounding box center [558, 53] width 41 height 14
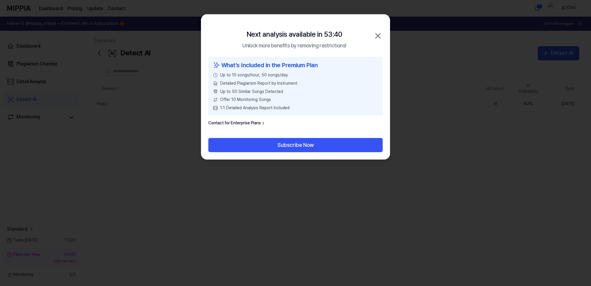
click at [377, 35] on icon "button" at bounding box center [378, 35] width 5 height 5
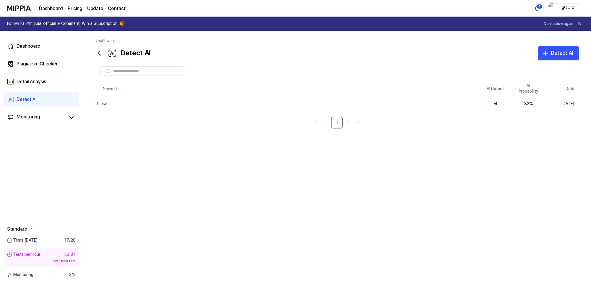
click at [574, 8] on div "gOOrol" at bounding box center [568, 8] width 23 height 7
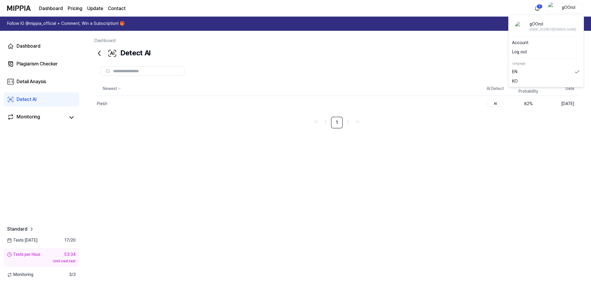
click at [524, 44] on link "Account" at bounding box center [546, 43] width 68 height 6
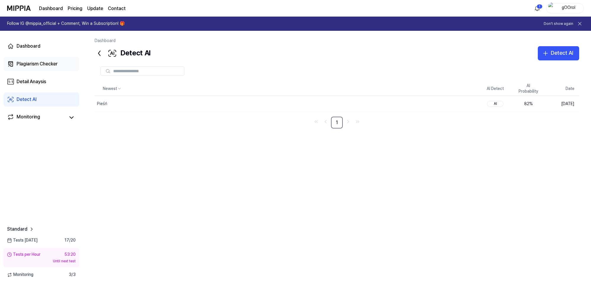
click at [23, 64] on div "Plagiarism Checker" at bounding box center [37, 63] width 41 height 7
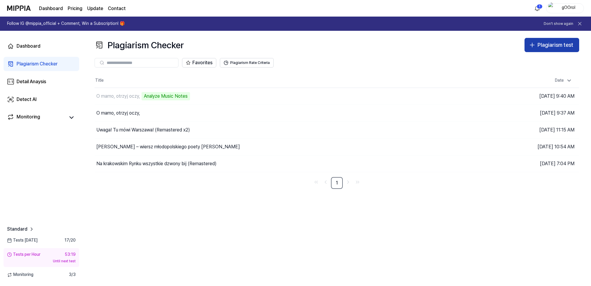
click at [552, 48] on div "Plagiarism test" at bounding box center [556, 45] width 36 height 9
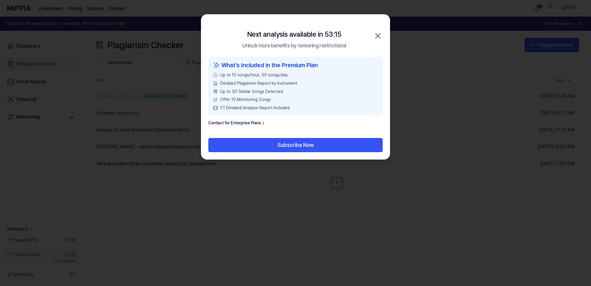
click at [251, 122] on link "Contact for Enterprise Plans" at bounding box center [236, 123] width 57 height 6
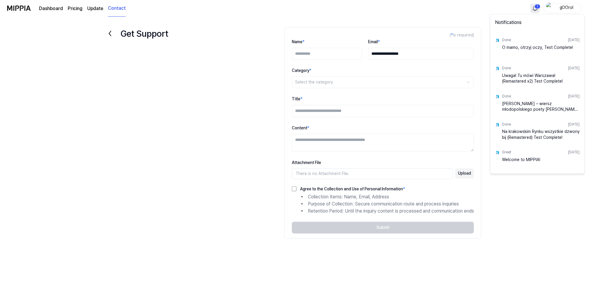
click at [537, 8] on html "**********" at bounding box center [294, 143] width 589 height 286
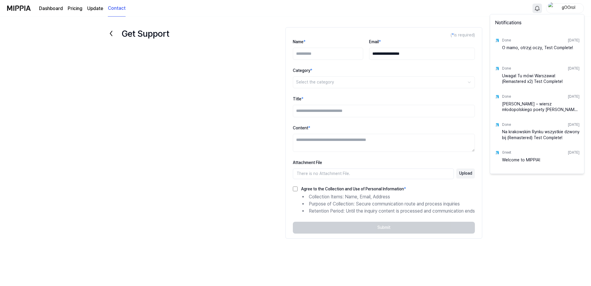
click at [440, 13] on html "**********" at bounding box center [295, 143] width 591 height 286
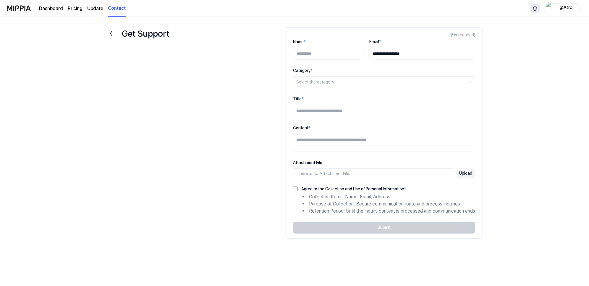
click at [93, 7] on link "Update" at bounding box center [95, 8] width 16 height 7
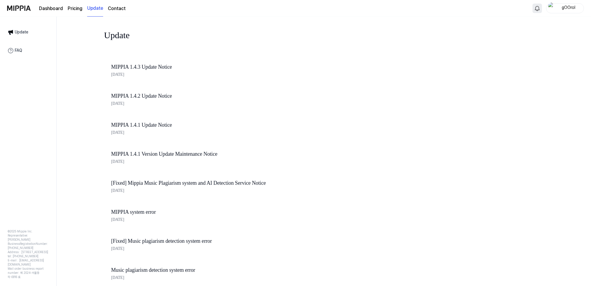
click at [115, 8] on link "Contact" at bounding box center [117, 8] width 18 height 7
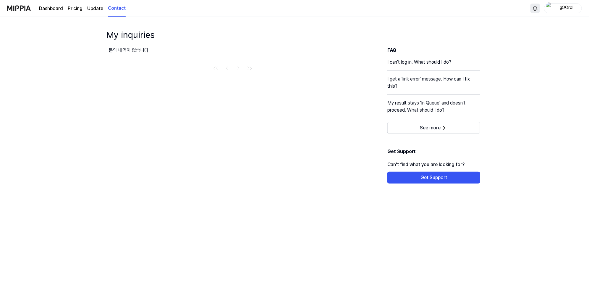
click at [49, 7] on link "Dashboard" at bounding box center [51, 8] width 24 height 7
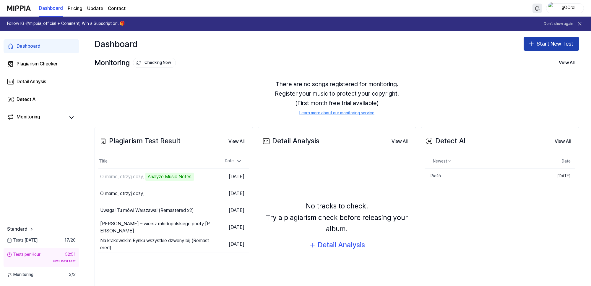
click at [551, 42] on button "Start New Test" at bounding box center [552, 44] width 56 height 14
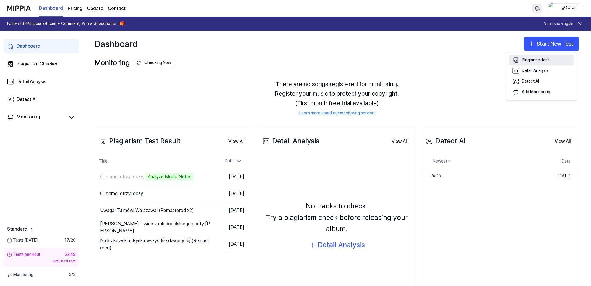
click at [529, 59] on div "Plagiarism test" at bounding box center [535, 60] width 27 height 6
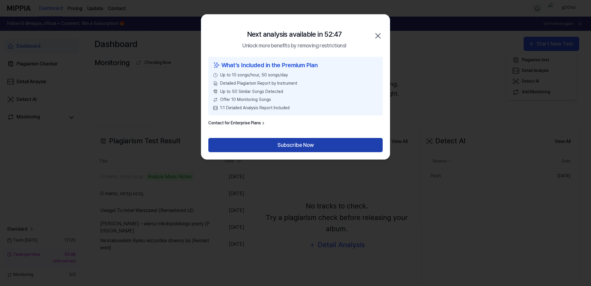
click at [294, 142] on button "Subscribe Now" at bounding box center [295, 145] width 174 height 14
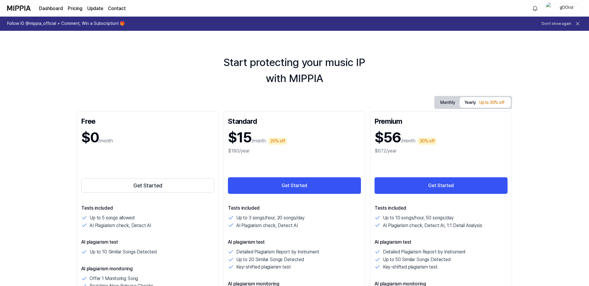
click at [570, 7] on div "gOOrol" at bounding box center [566, 8] width 23 height 7
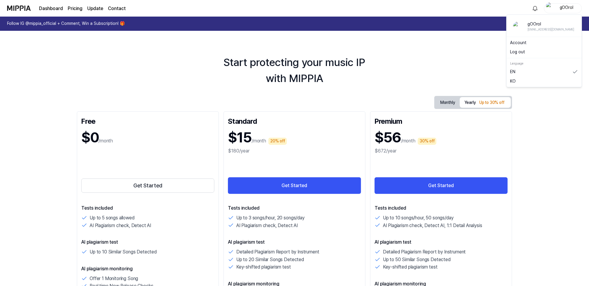
click at [524, 40] on link "Account" at bounding box center [544, 43] width 68 height 6
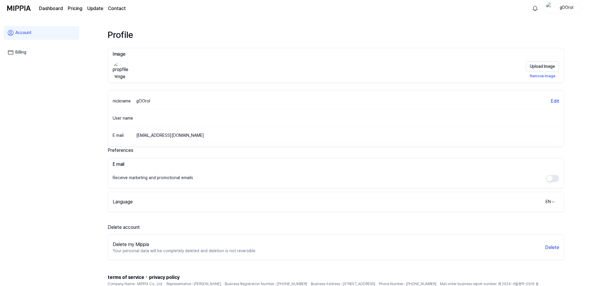
click at [22, 53] on link "Billing" at bounding box center [42, 53] width 76 height 14
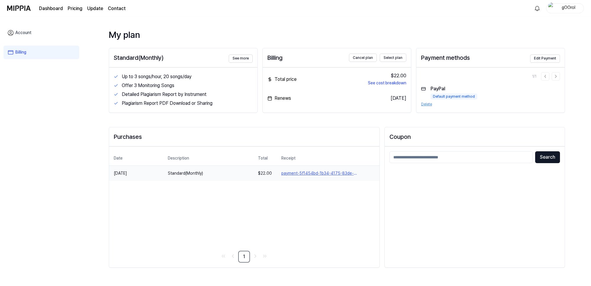
click at [314, 172] on button "payment-5f1454bd-1b34-4175-83de-48aba491960f" at bounding box center [327, 173] width 93 height 6
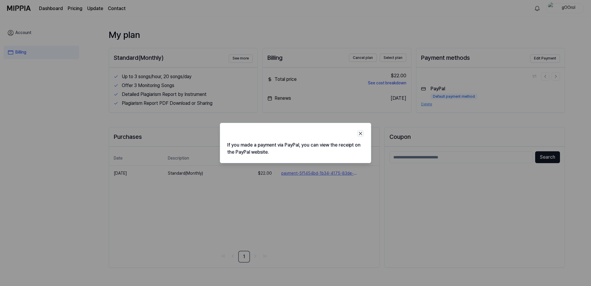
click at [327, 231] on div at bounding box center [295, 143] width 591 height 286
click at [360, 134] on icon "button" at bounding box center [360, 133] width 3 height 3
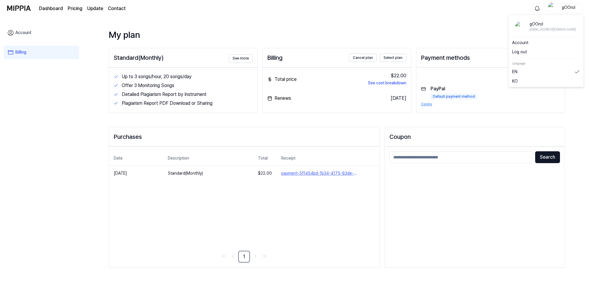
click at [565, 5] on div "gOOrol" at bounding box center [568, 8] width 23 height 7
drag, startPoint x: 123, startPoint y: 76, endPoint x: 165, endPoint y: 79, distance: 41.5
click at [165, 79] on div "Up to 3 songs/hour, 20 songs/day" at bounding box center [187, 76] width 131 height 7
click at [169, 78] on div "Up to 3 songs/hour, 20 songs/day" at bounding box center [187, 76] width 131 height 7
drag, startPoint x: 164, startPoint y: 76, endPoint x: 211, endPoint y: 77, distance: 46.4
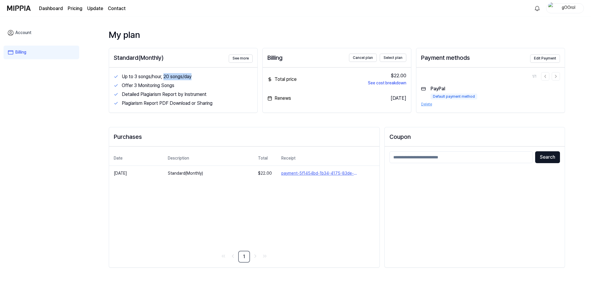
click at [211, 77] on div "Up to 3 songs/hour, 20 songs/day" at bounding box center [187, 76] width 131 height 7
click at [197, 77] on div "Up to 3 songs/hour, 20 songs/day" at bounding box center [187, 76] width 131 height 7
drag, startPoint x: 122, startPoint y: 85, endPoint x: 201, endPoint y: 84, distance: 78.9
click at [201, 84] on div "Offer 3 Monitoring Songs" at bounding box center [187, 85] width 131 height 7
click at [191, 90] on div "Detailed Plagiarism Report by Instrument" at bounding box center [183, 94] width 139 height 9
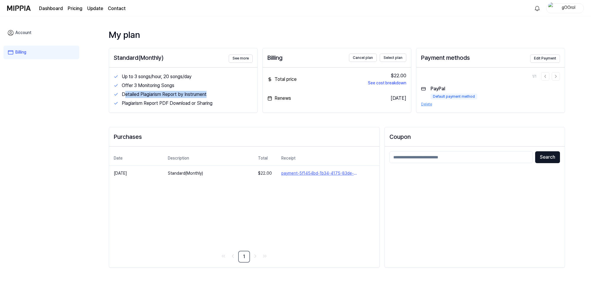
drag, startPoint x: 124, startPoint y: 95, endPoint x: 219, endPoint y: 94, distance: 95.2
click at [219, 94] on div "Detailed Plagiarism Report by Instrument" at bounding box center [187, 94] width 131 height 7
click at [209, 102] on div "Plagiarism Report PDF Download or Sharing" at bounding box center [187, 103] width 131 height 7
click at [179, 109] on div "Up to 3 songs/hour, 20 songs/day Offer 3 Monitoring Songs Detailed Plagiarism R…" at bounding box center [183, 89] width 148 height 45
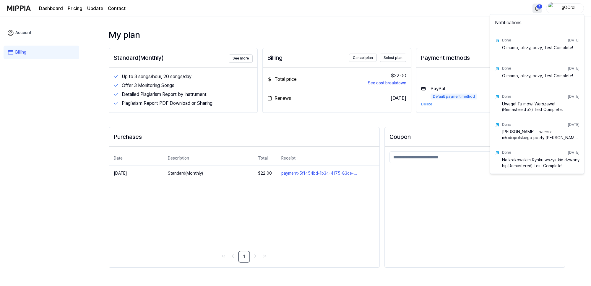
click at [537, 7] on html "Dashboard Pricing Update Contact 1 gOOrol Account Billing My plan Standard(Mont…" at bounding box center [295, 143] width 591 height 286
